Goal: Obtain resource: Obtain resource

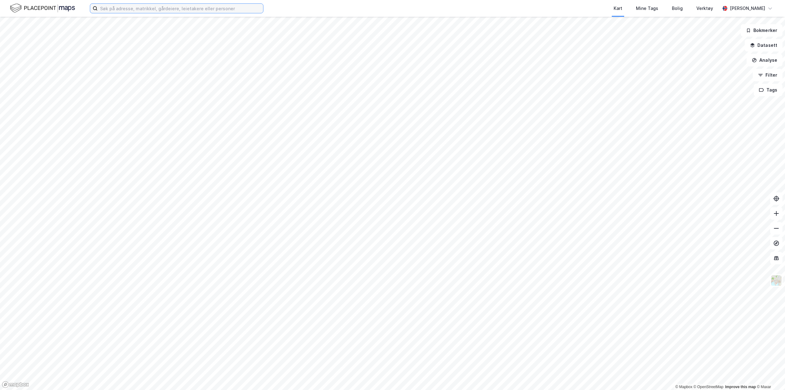
click at [159, 7] on input at bounding box center [181, 8] width 166 height 9
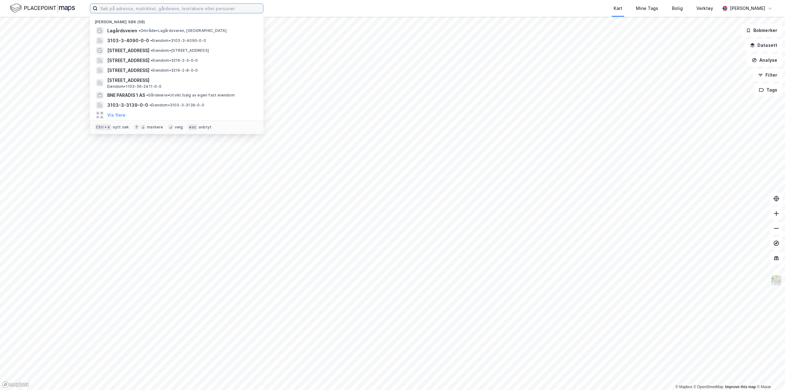
type input "4"
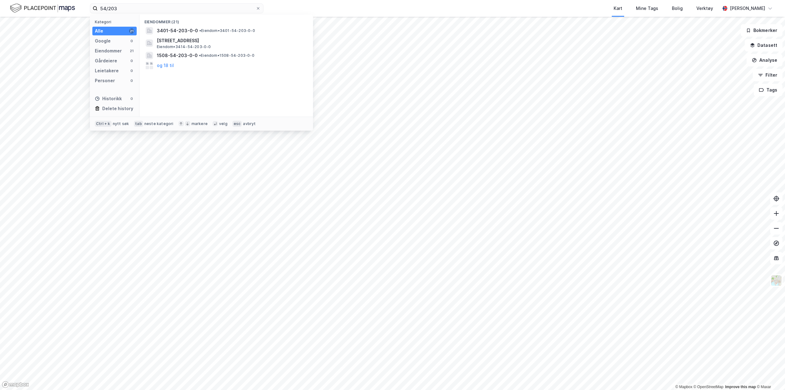
click at [241, 33] on div "3401-54-203-0-0 • Eiendom • 3401-54-203-0-0" at bounding box center [232, 30] width 150 height 7
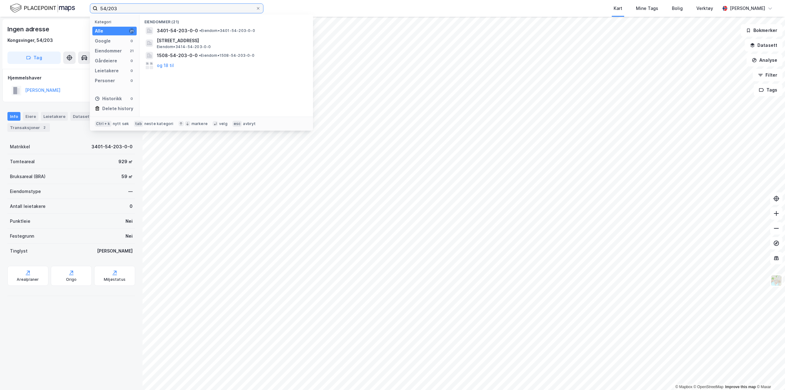
click at [130, 11] on input "54/203" at bounding box center [177, 8] width 158 height 9
click at [111, 11] on input "54/203" at bounding box center [177, 8] width 158 height 9
click at [121, 8] on input "54/2203" at bounding box center [177, 8] width 158 height 9
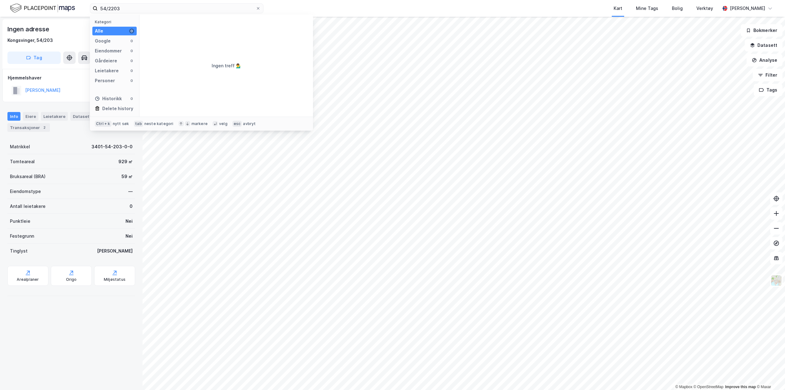
click at [121, 51] on div "Eiendommer" at bounding box center [108, 50] width 27 height 7
click at [123, 9] on input "54/2203" at bounding box center [177, 8] width 158 height 9
drag, startPoint x: 134, startPoint y: 8, endPoint x: 66, endPoint y: 4, distance: 67.7
click at [62, 4] on div "54/2203 Kategori Alle 0 Google 0 Eiendommer 0 Gårdeiere 0 Leietakere 0 Personer…" at bounding box center [392, 8] width 785 height 17
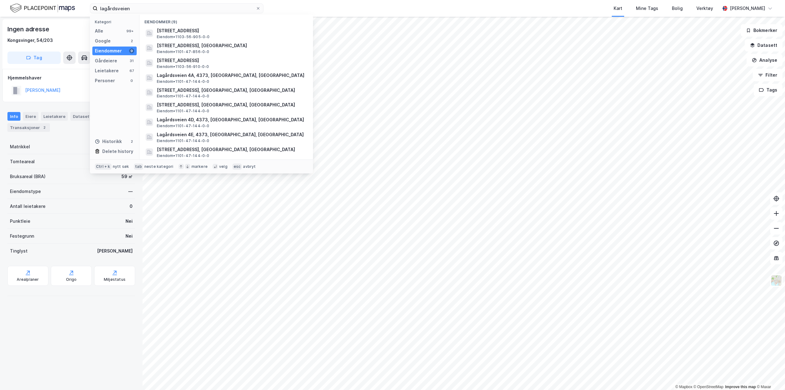
click at [202, 33] on span "[STREET_ADDRESS]" at bounding box center [231, 30] width 149 height 7
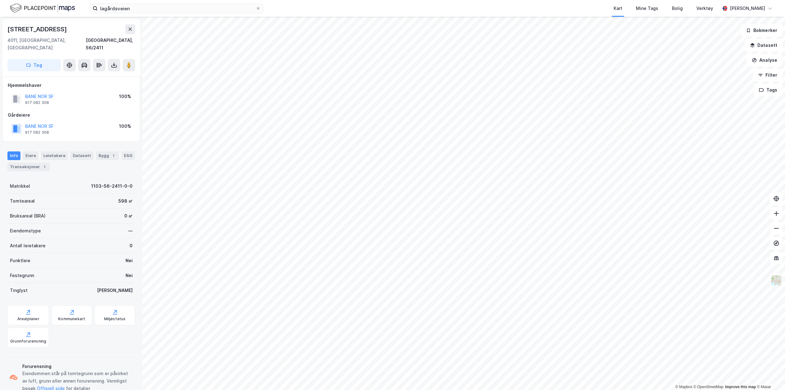
click at [112, 62] on icon at bounding box center [114, 65] width 6 height 6
click at [95, 75] on div "Last ned grunnbok" at bounding box center [83, 77] width 36 height 5
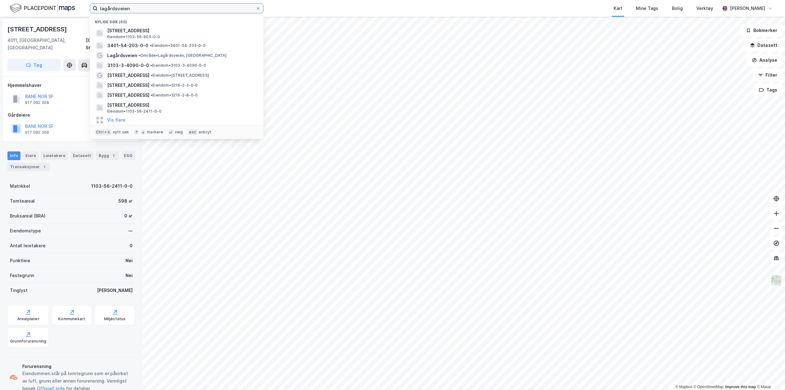
drag, startPoint x: 170, startPoint y: 12, endPoint x: 72, endPoint y: 12, distance: 98.3
click at [72, 12] on div "lagårdsveien Nylige søk (60) [STREET_ADDRESS] • 1103-56-905-0-0 3401-54-203-0-0…" at bounding box center [392, 8] width 785 height 17
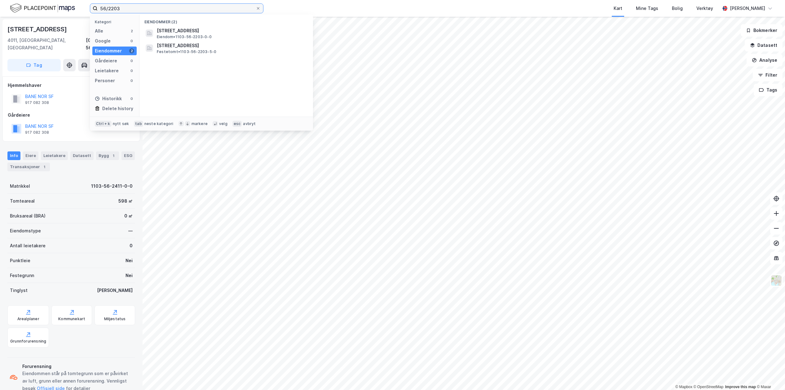
type input "56/2203"
click at [220, 35] on div "[STREET_ADDRESS] • 1103-56-2203-0-0" at bounding box center [232, 33] width 150 height 12
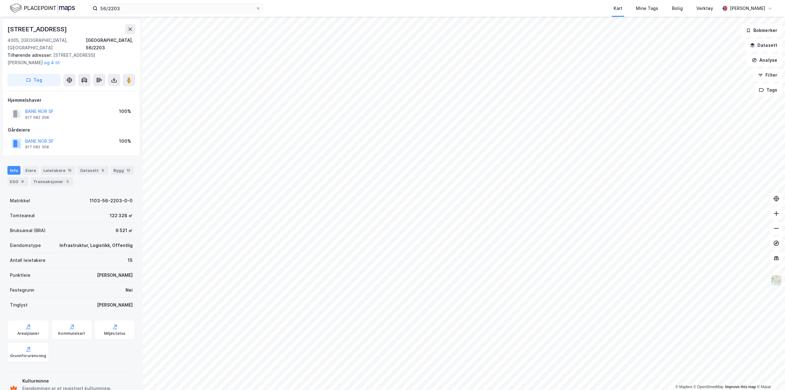
click at [111, 77] on icon at bounding box center [114, 80] width 6 height 6
click at [93, 90] on div "Last ned grunnbok" at bounding box center [83, 92] width 36 height 5
click at [500, 389] on html "56/2203 Kart Mine Tags Bolig Verktøy [PERSON_NAME] © Mapbox © OpenStreetMap Imp…" at bounding box center [392, 195] width 785 height 390
